Goal: Check status: Check status

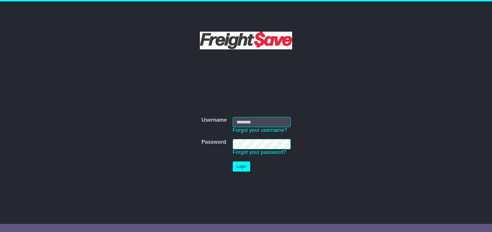
type input "**********"
click at [243, 167] on button "Login" at bounding box center [241, 167] width 17 height 10
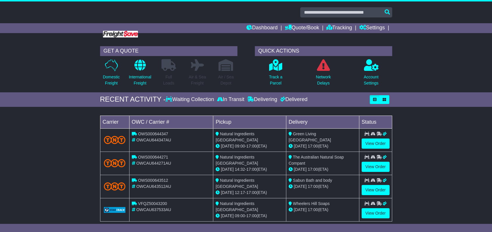
click at [35, 147] on div "Loading... No bookings found Carrier OWC / Carrier # Pickup Delivery Status OWS…" at bounding box center [246, 170] width 492 height 121
